Goal: Information Seeking & Learning: Learn about a topic

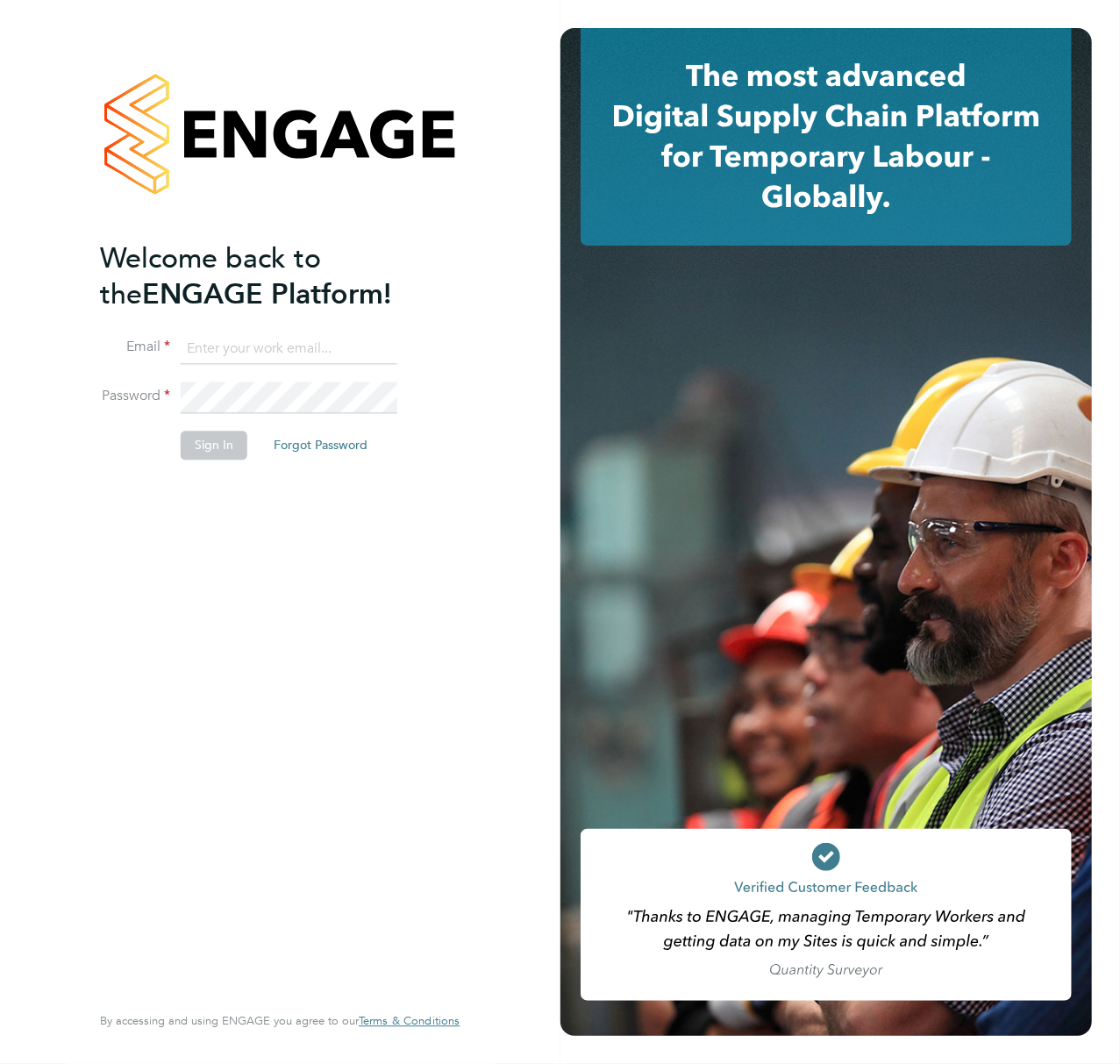
type input "Callum.pridmore@f-mead.com"
click at [212, 447] on button "Sign In" at bounding box center [214, 445] width 66 height 28
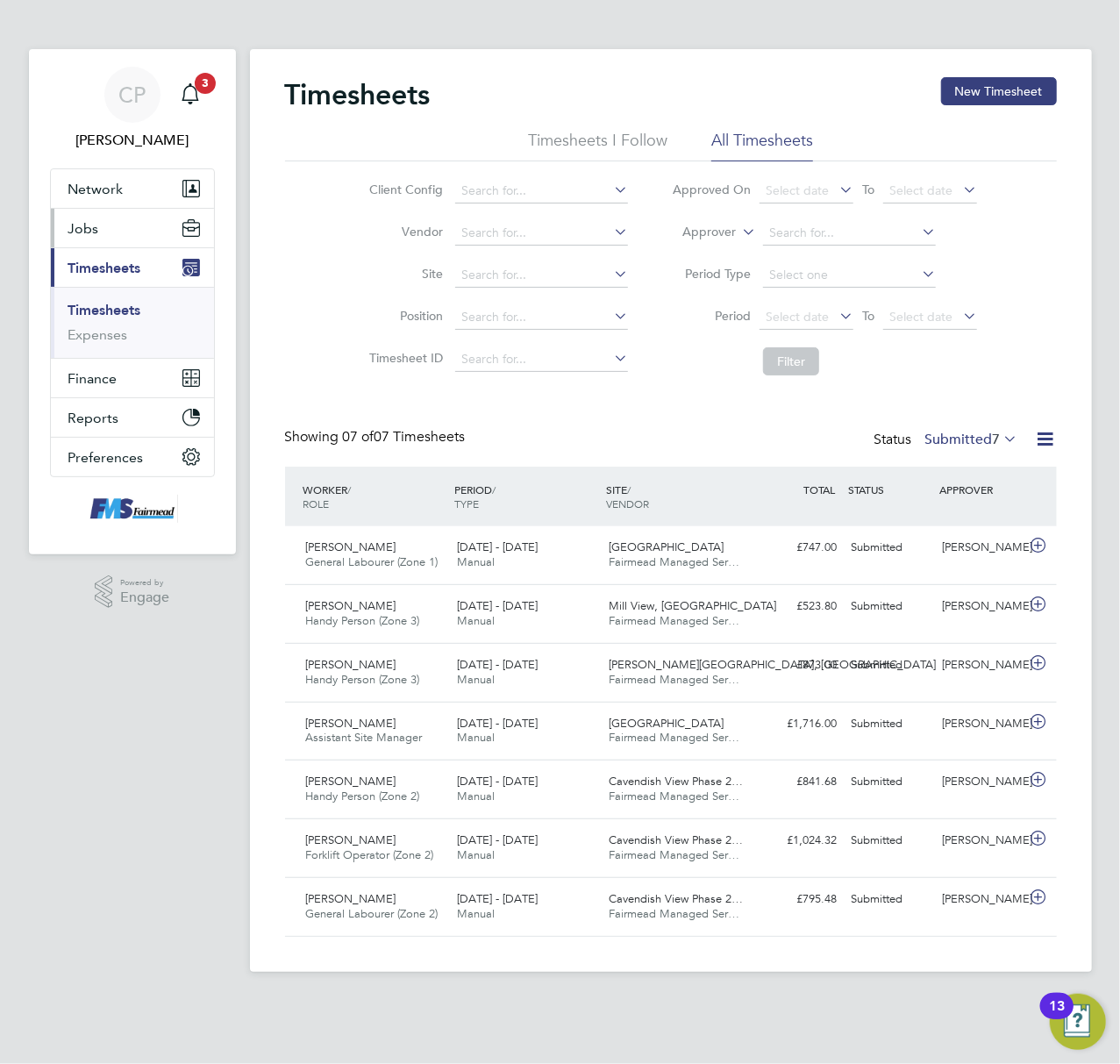
click at [106, 236] on button "Jobs" at bounding box center [132, 228] width 163 height 39
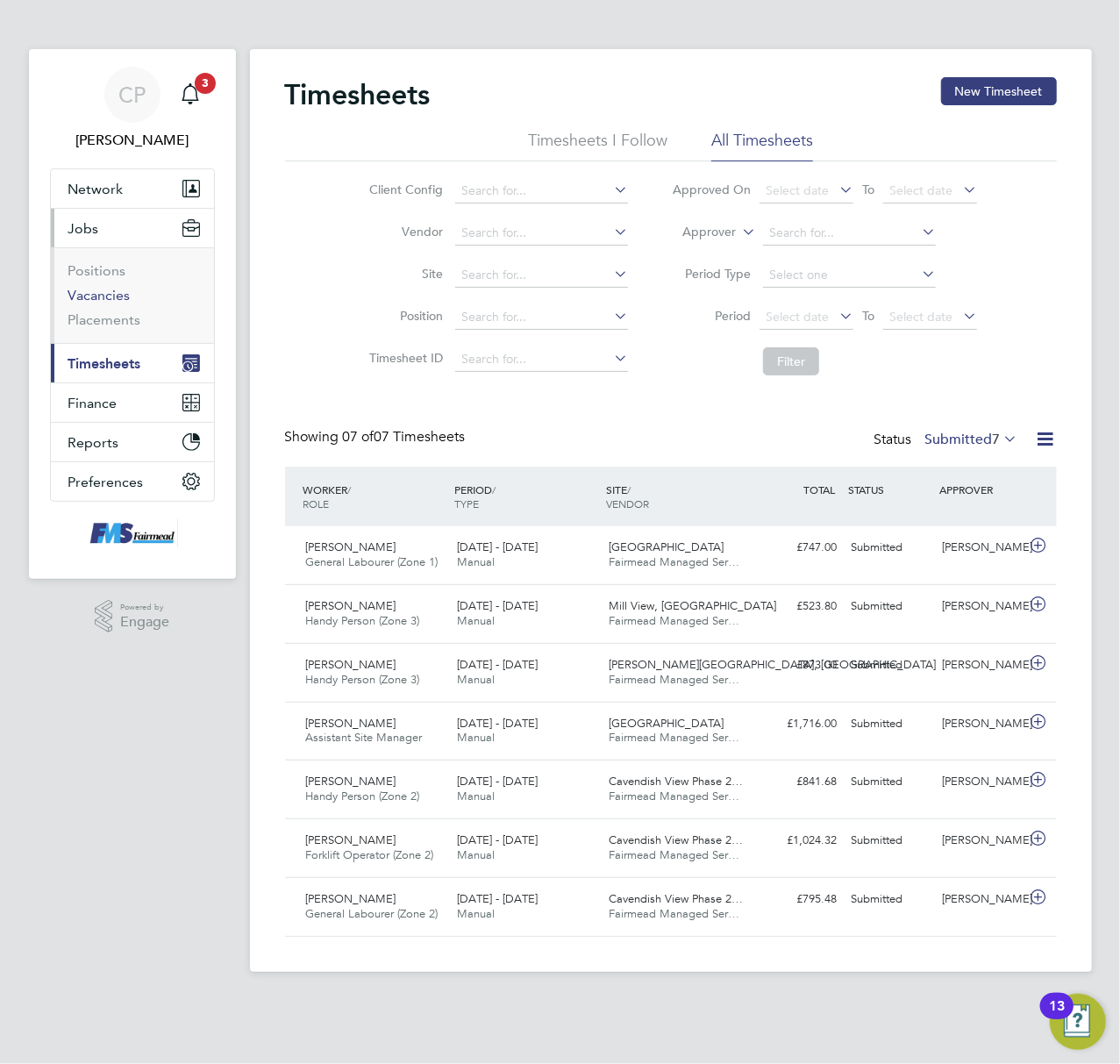
click at [109, 299] on link "Vacancies" at bounding box center [99, 296] width 62 height 17
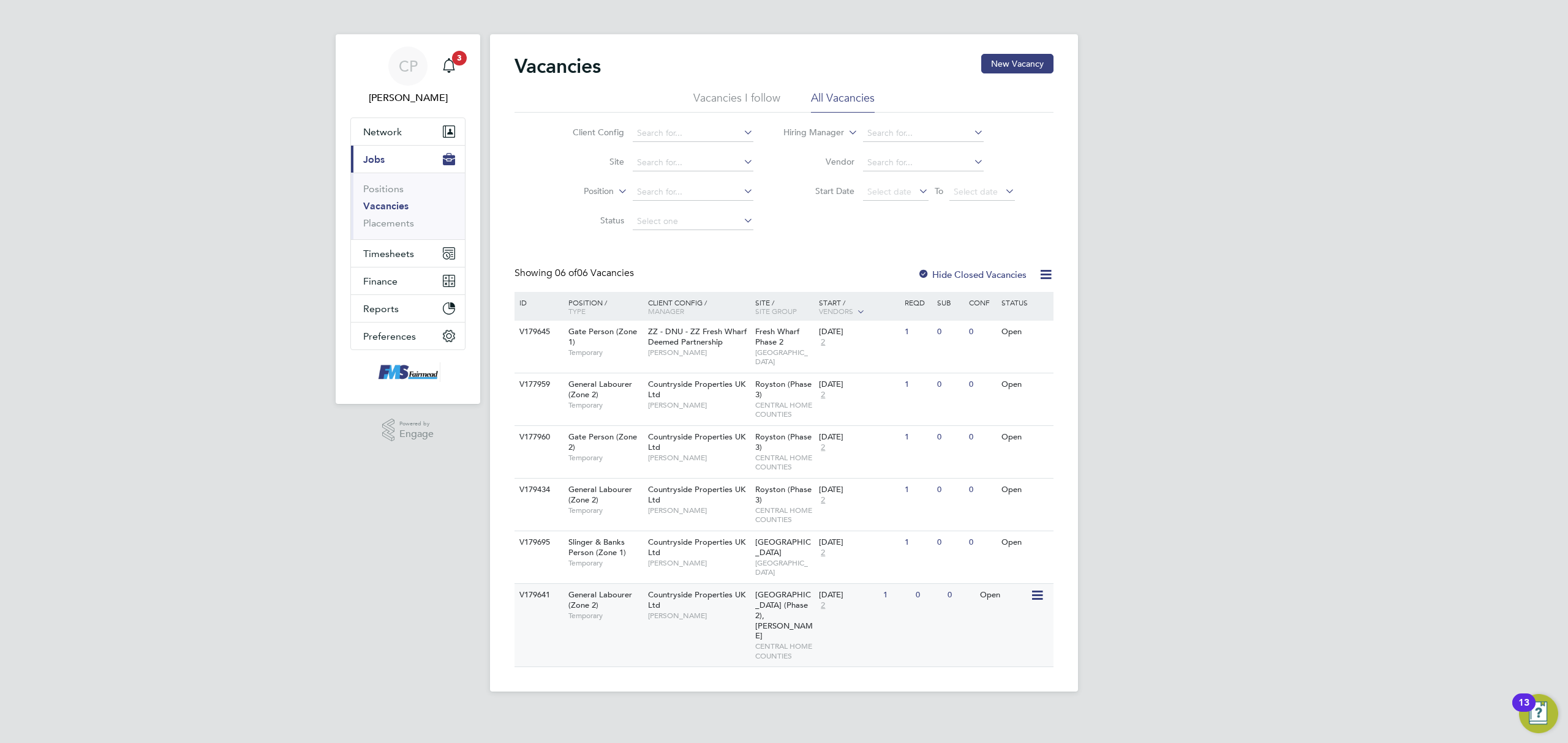
click at [718, 588] on div "Countryside Properties UK Ltd Richard Jamnitzky" at bounding box center [698, 605] width 107 height 43
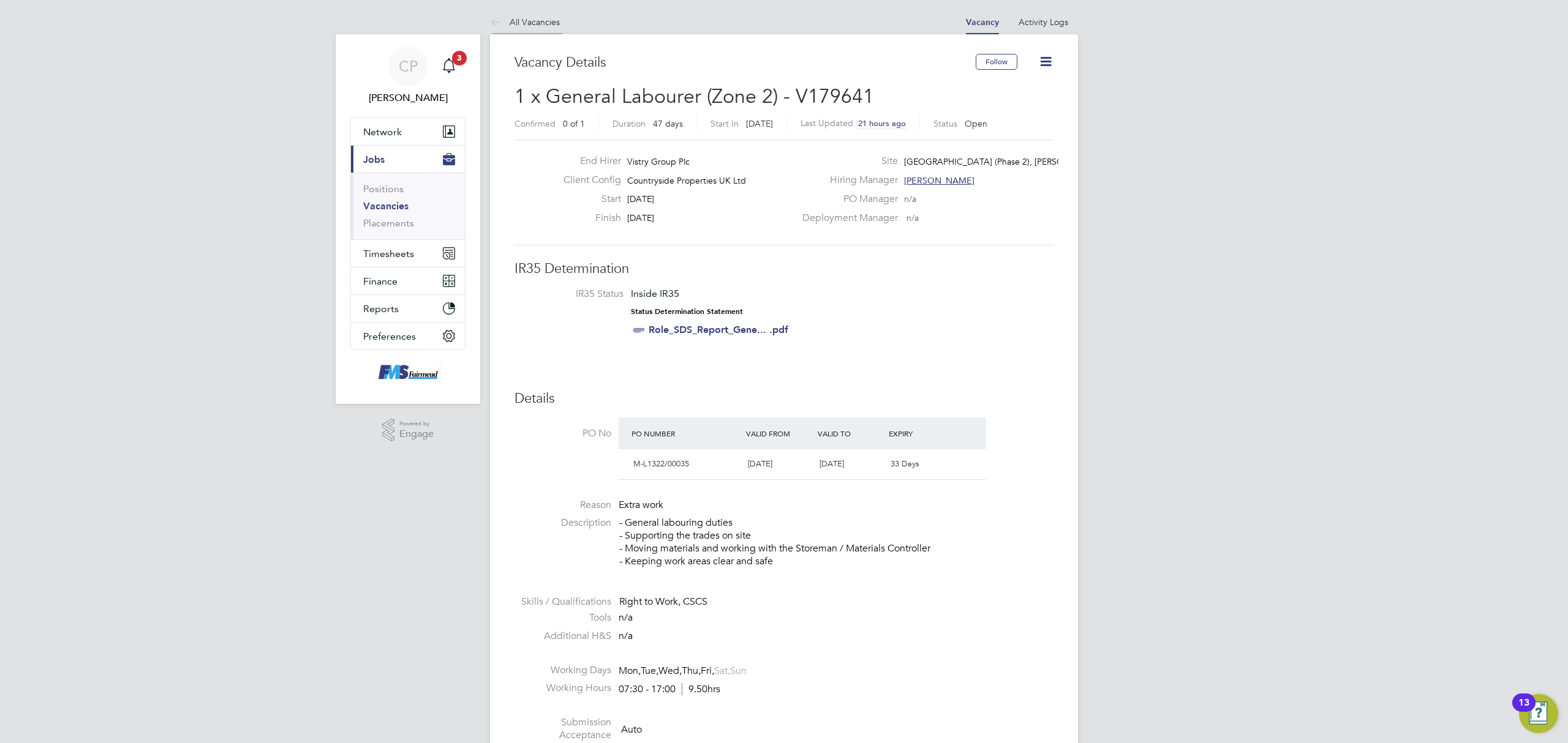
click at [500, 18] on icon at bounding box center [498, 23] width 15 height 15
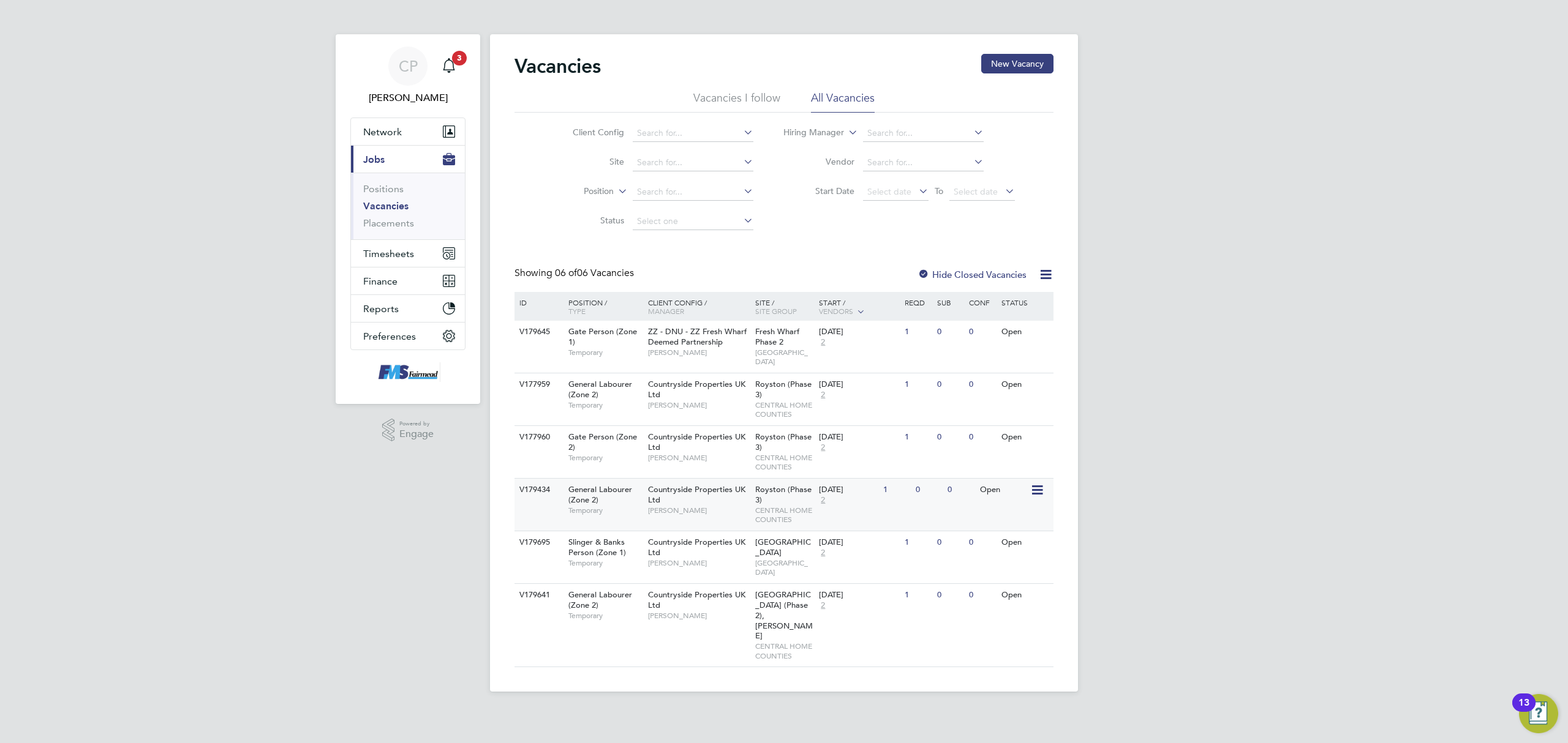
click at [687, 486] on div "Countryside Properties UK Ltd Robert May" at bounding box center [698, 500] width 107 height 43
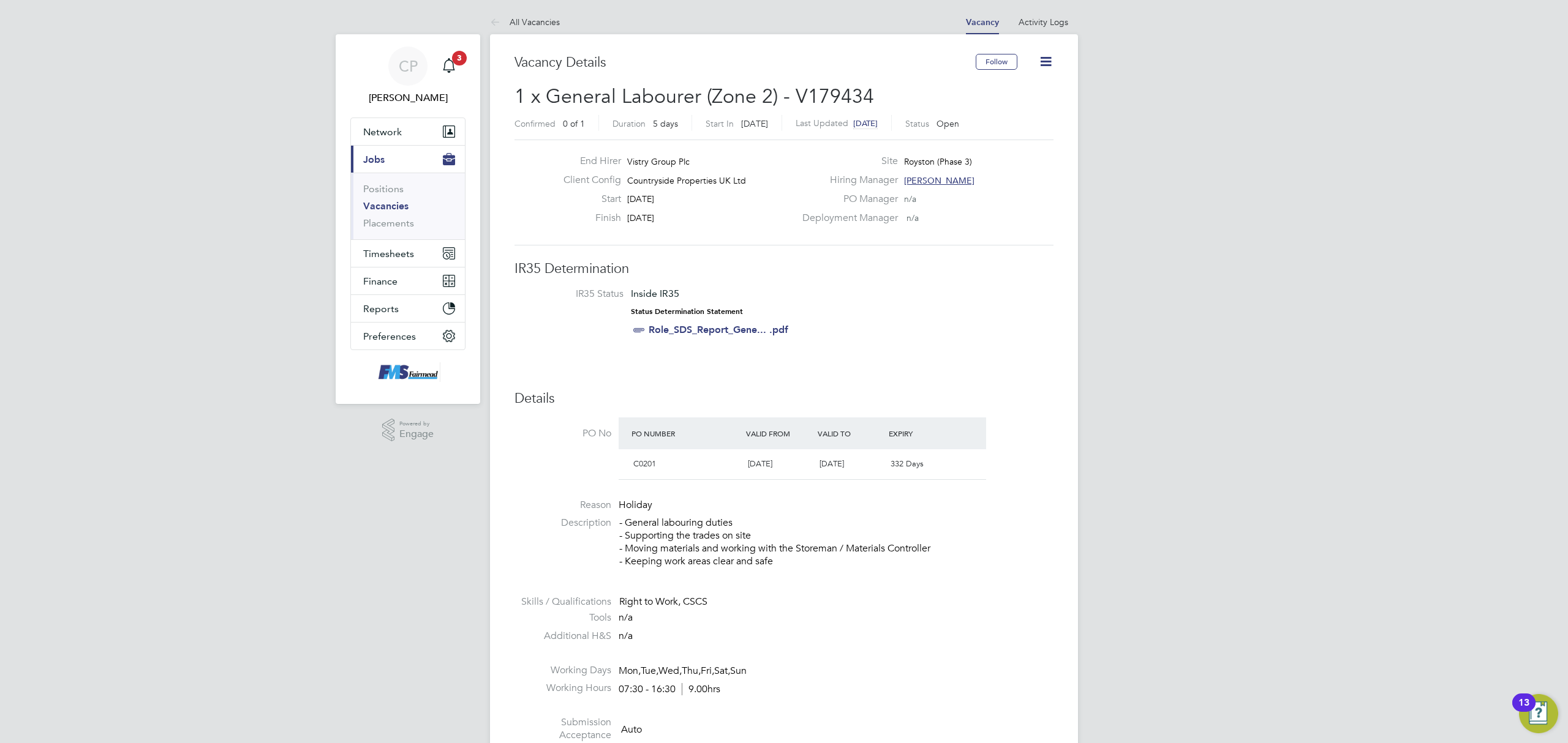
click at [405, 203] on link "Vacancies" at bounding box center [386, 206] width 45 height 12
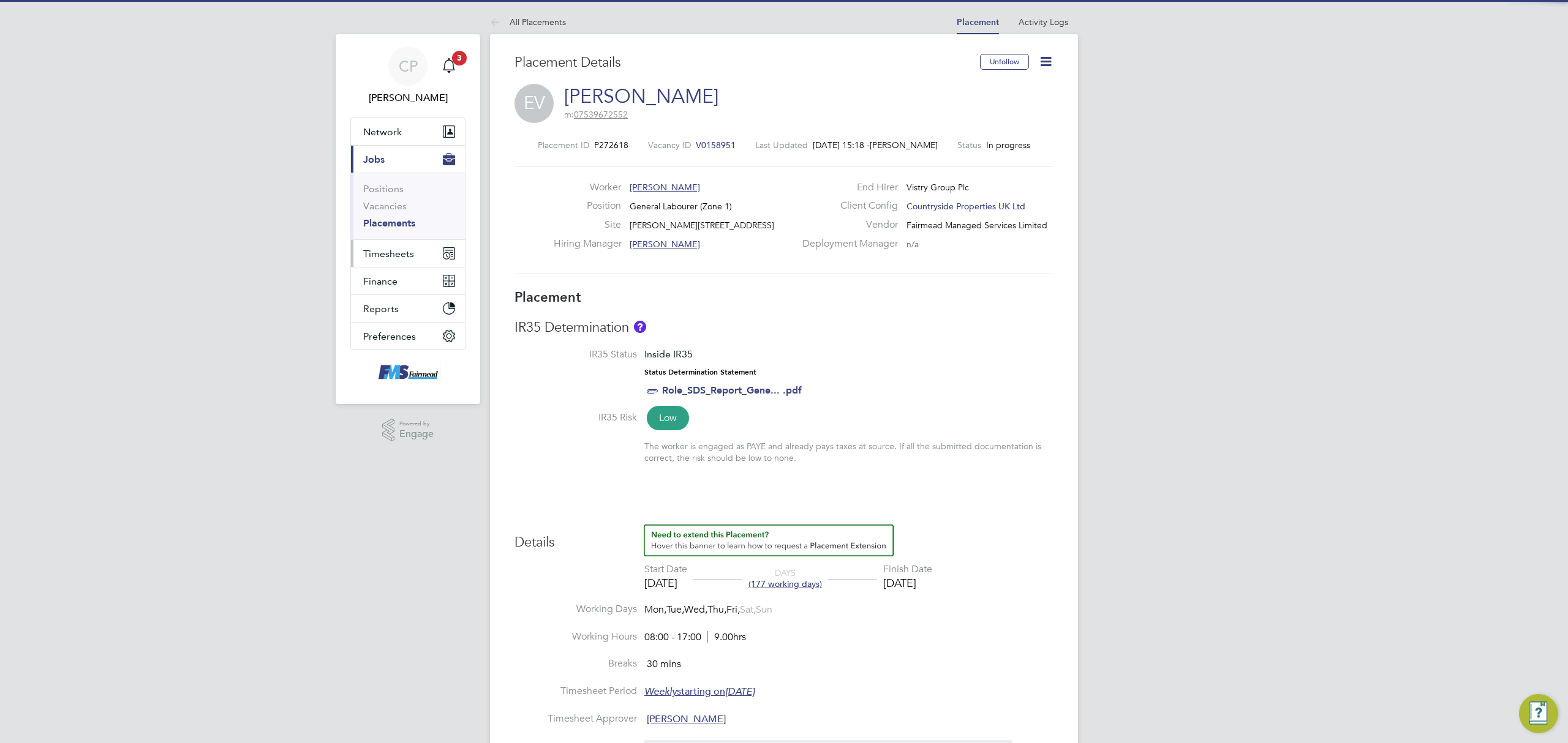
click at [389, 261] on button "Timesheets" at bounding box center [407, 253] width 114 height 27
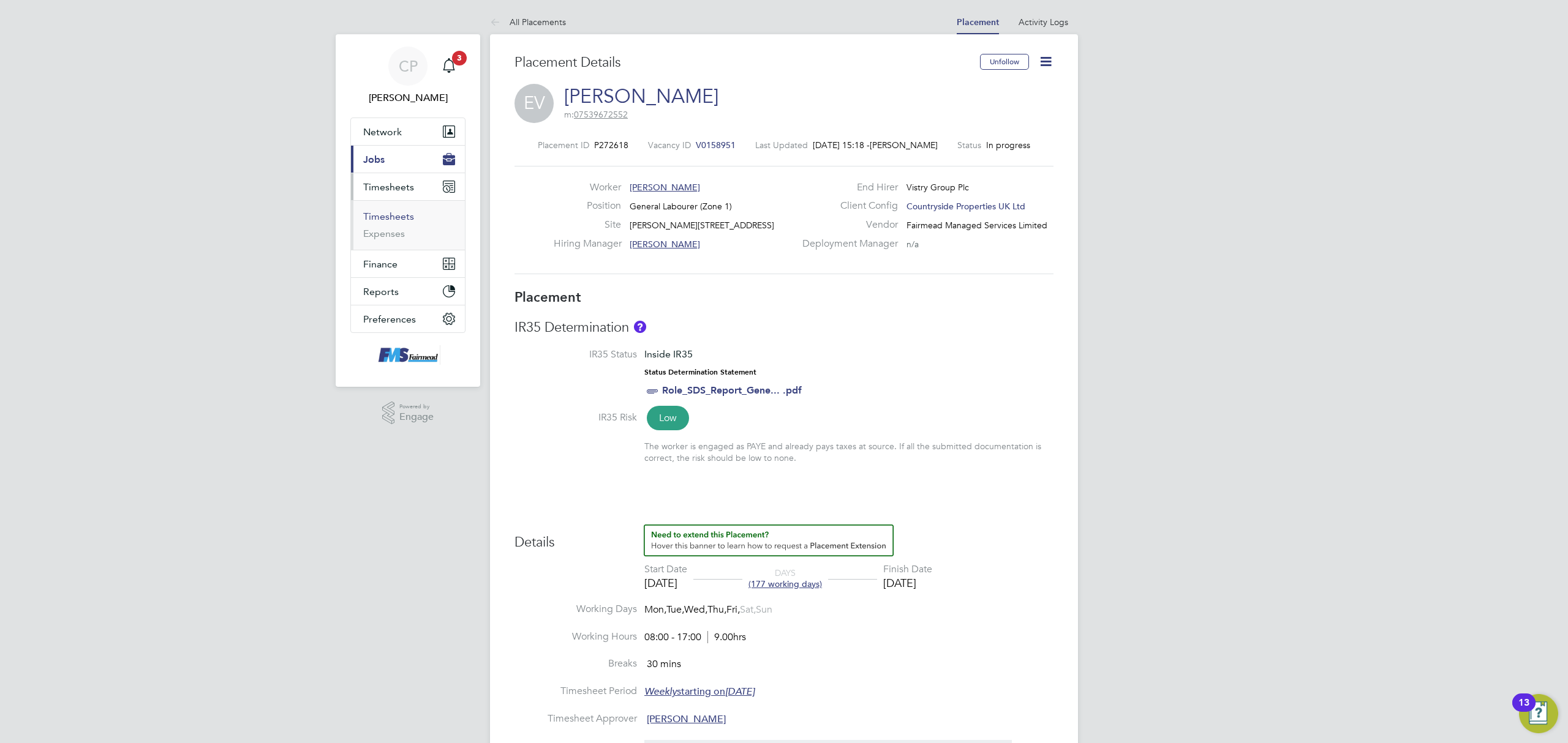
click at [391, 213] on link "Timesheets" at bounding box center [388, 217] width 51 height 12
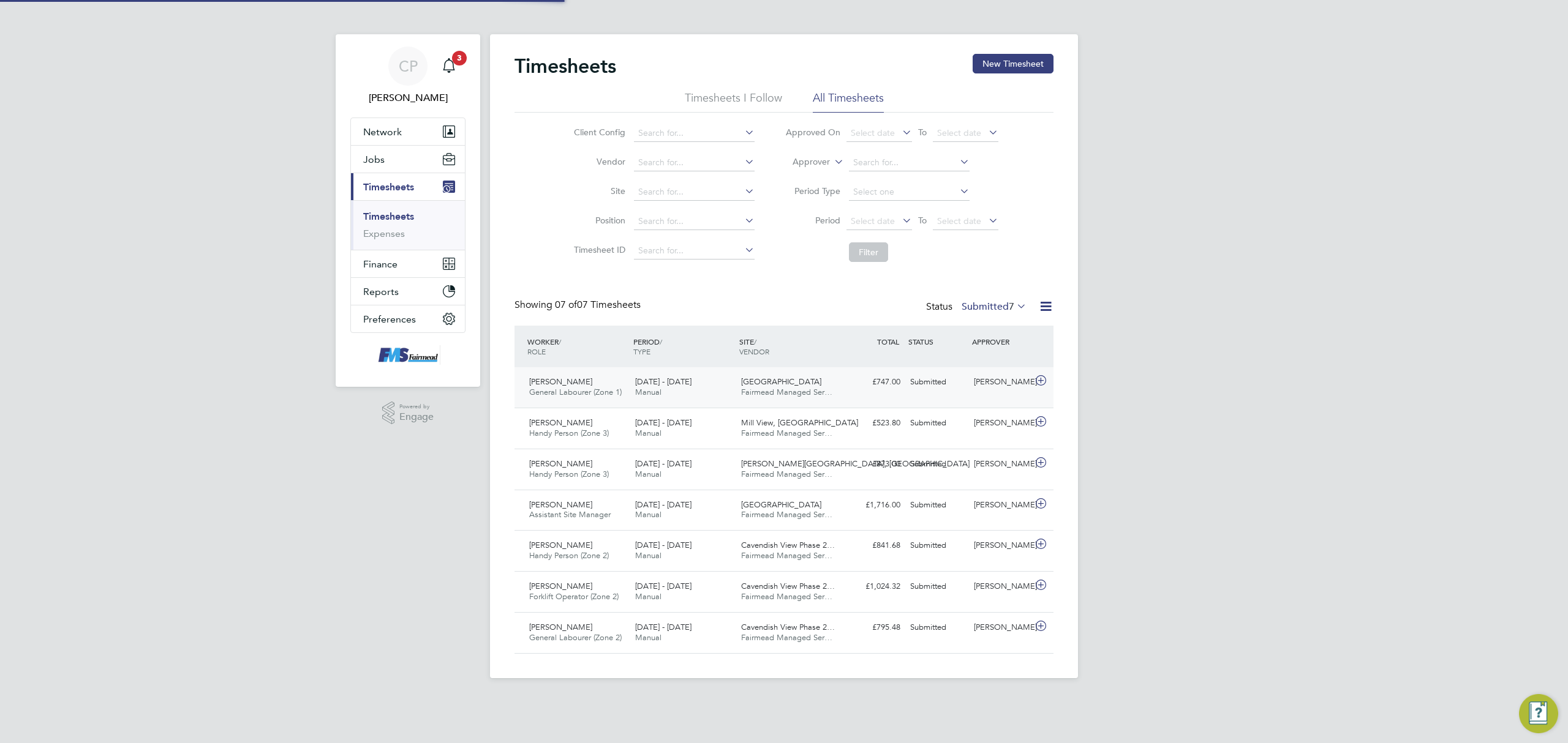
scroll to position [6, 6]
drag, startPoint x: 179, startPoint y: 72, endPoint x: 234, endPoint y: 43, distance: 62.2
click at [179, 72] on div "CP Callum Pridmore Notifications 3 Applications: Network Team Members Businesse…" at bounding box center [784, 349] width 1568 height 698
